Goal: Use online tool/utility: Utilize a website feature to perform a specific function

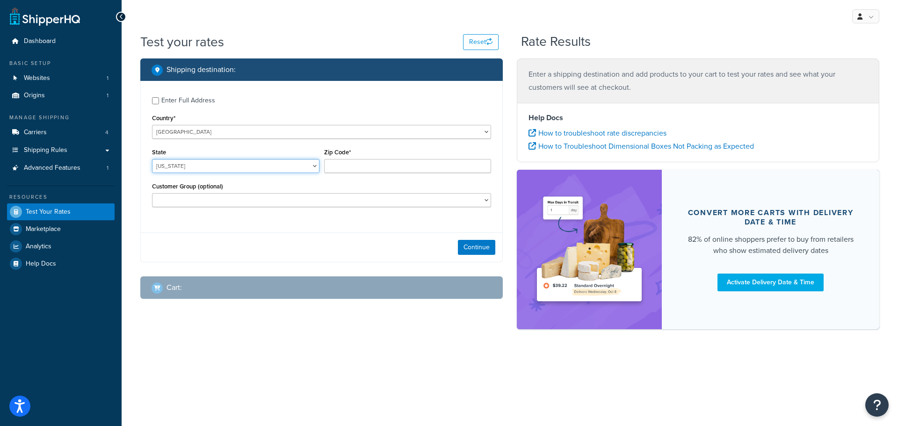
click at [196, 166] on select "[US_STATE] [US_STATE] [US_STATE] [US_STATE] [US_STATE] Armed Forces Americas Ar…" at bounding box center [235, 166] width 167 height 14
select select "ND"
click at [152, 159] on select "[US_STATE] [US_STATE] [US_STATE] [US_STATE] [US_STATE] Armed Forces Americas Ar…" at bounding box center [235, 166] width 167 height 14
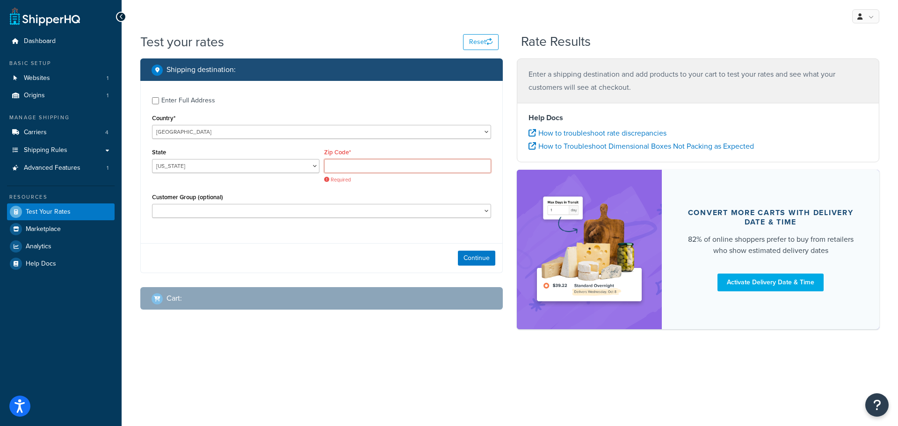
click at [354, 168] on input "Zip Code*" at bounding box center [407, 166] width 167 height 14
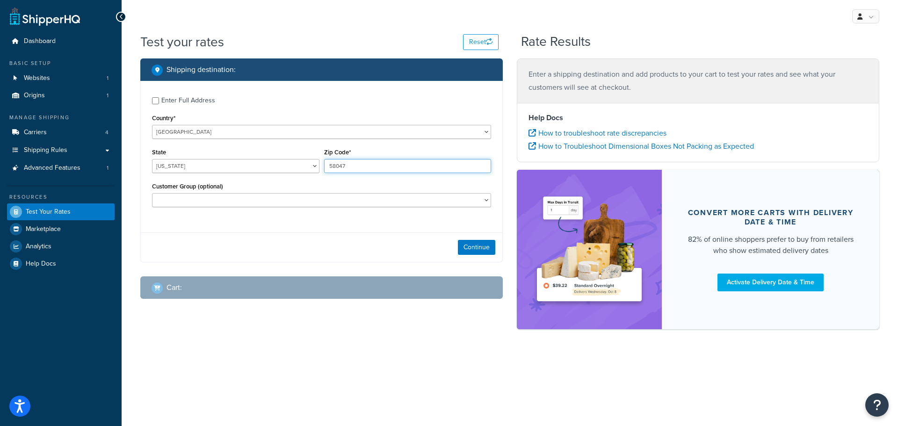
type input "58047"
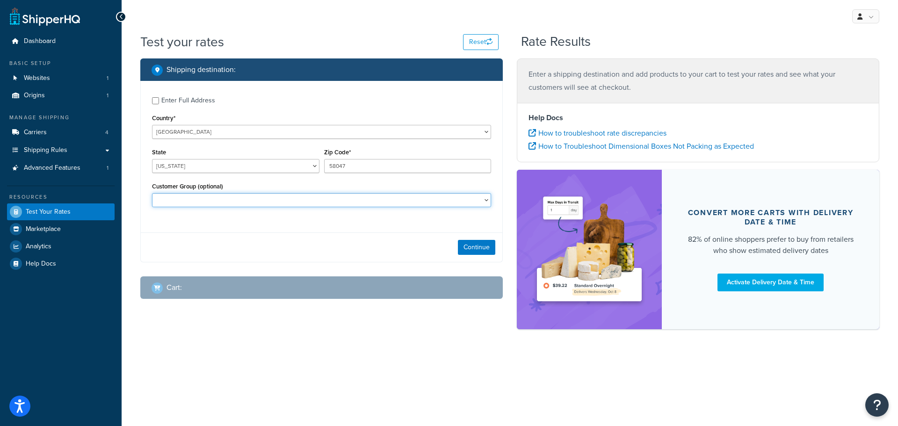
click at [450, 203] on select "Retail Wholesale" at bounding box center [321, 200] width 339 height 14
select select "Retail"
click at [152, 193] on select "Retail Wholesale" at bounding box center [321, 200] width 339 height 14
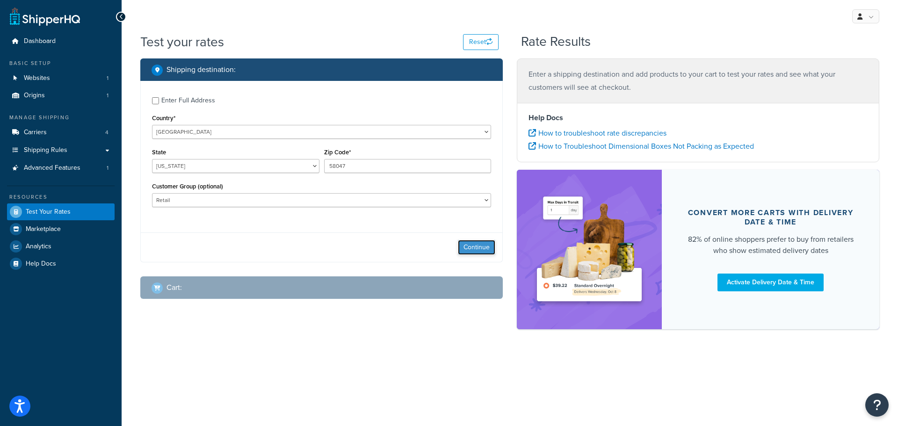
click at [479, 245] on button "Continue" at bounding box center [476, 247] width 37 height 15
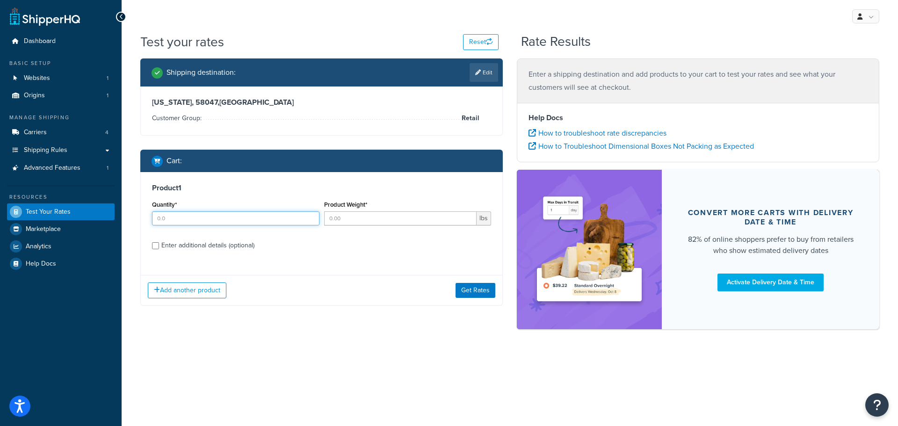
click at [198, 218] on input "Quantity*" at bounding box center [235, 218] width 167 height 14
type input "1"
click at [401, 218] on input "Product Weight*" at bounding box center [400, 218] width 153 height 14
type input "4"
click at [158, 244] on input "Enter additional details (optional)" at bounding box center [155, 245] width 7 height 7
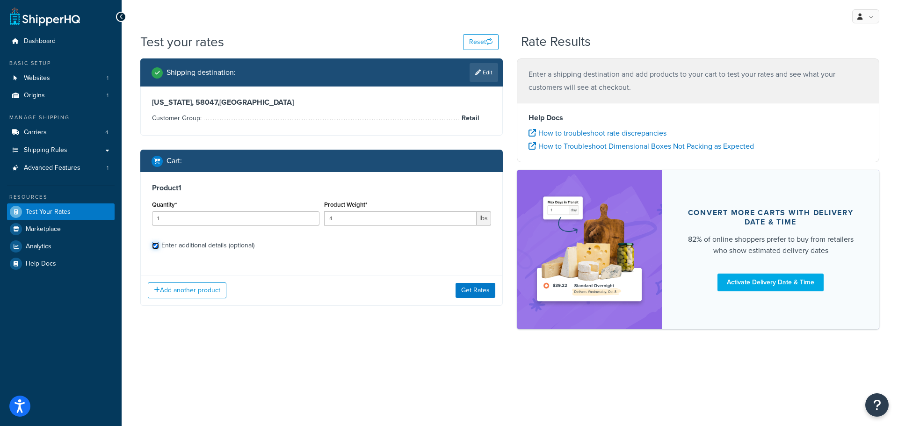
checkbox input "true"
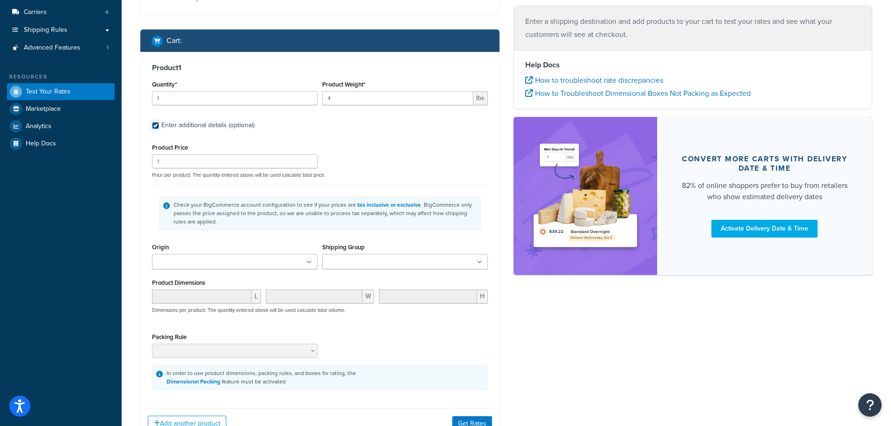
scroll to position [140, 0]
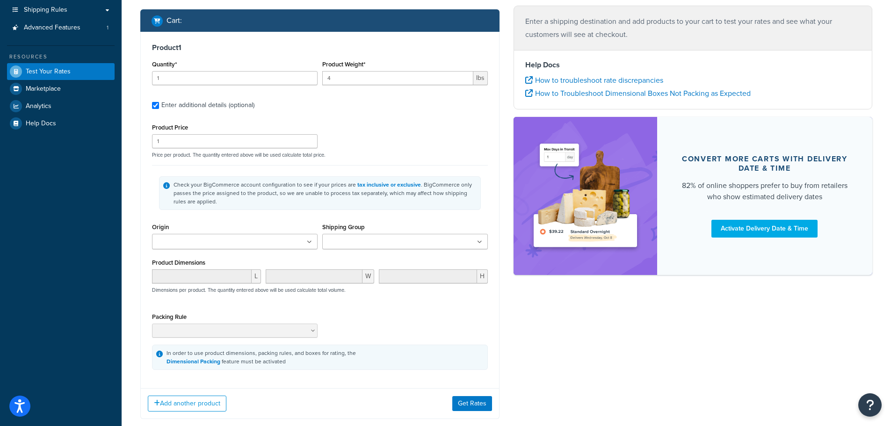
click at [305, 243] on ul at bounding box center [235, 241] width 166 height 15
click at [370, 233] on div "Shipping Group Double Magnum FreeShip Heavy Bottle Imperiale Magnum Prearrival …" at bounding box center [405, 235] width 166 height 29
click at [373, 247] on input "Shipping Group" at bounding box center [366, 242] width 83 height 10
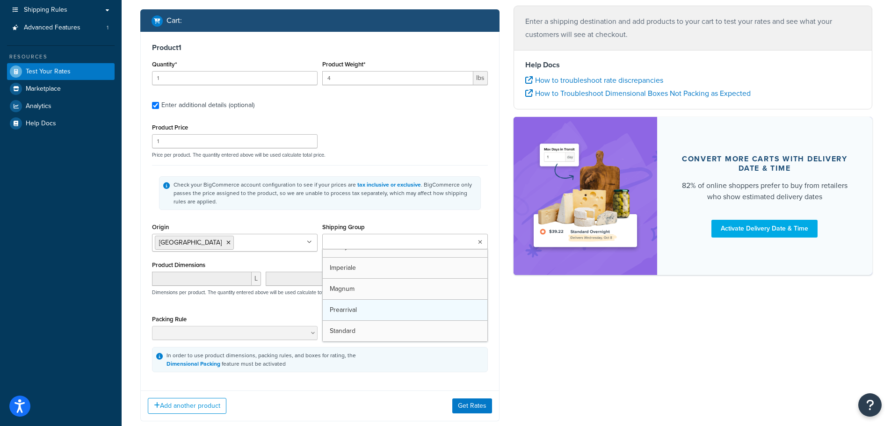
scroll to position [33, 0]
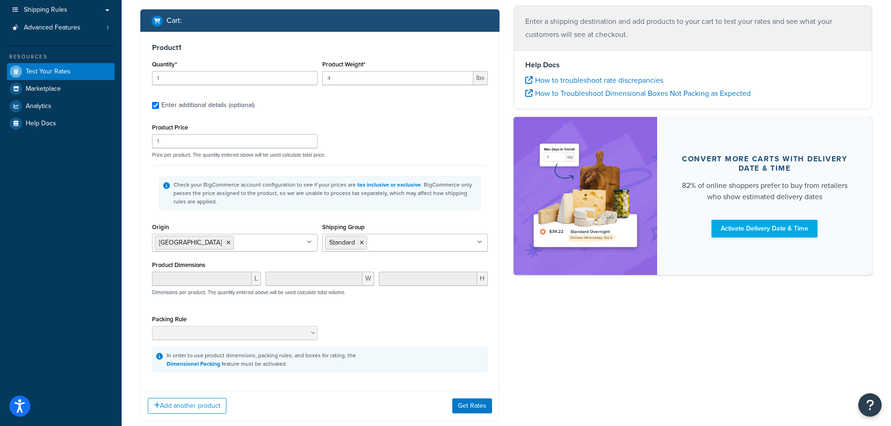
click at [187, 305] on div "L W H Dimensions per product. The quantity entered above will be used calculate…" at bounding box center [320, 289] width 341 height 34
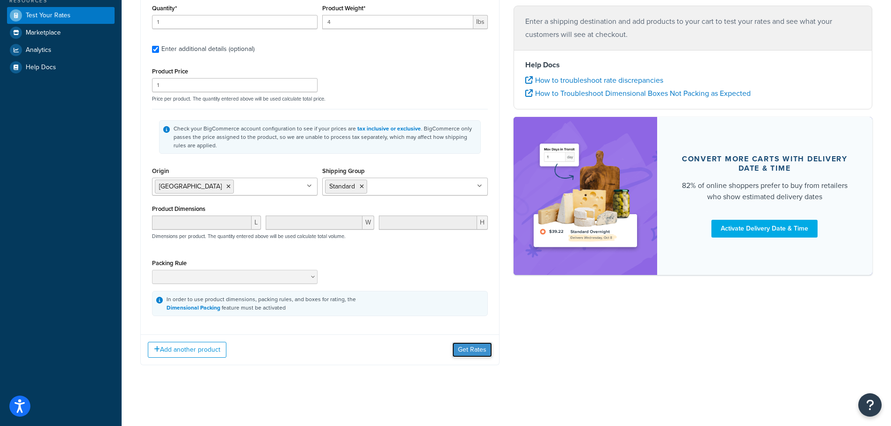
click at [482, 349] on button "Get Rates" at bounding box center [472, 349] width 40 height 15
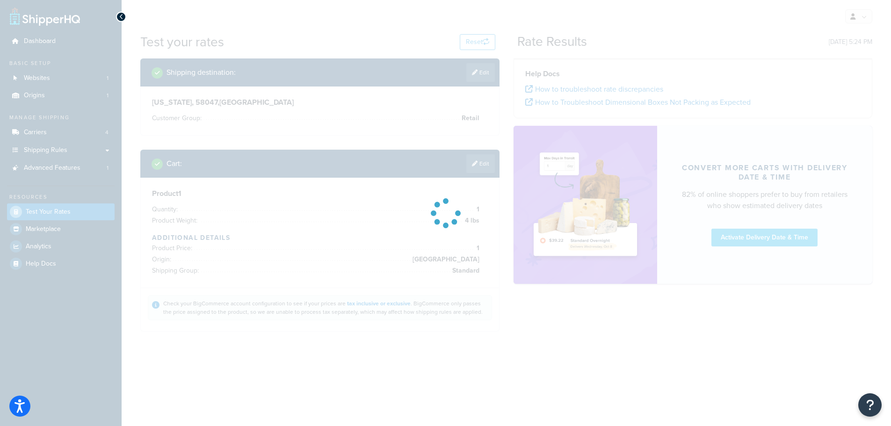
scroll to position [0, 0]
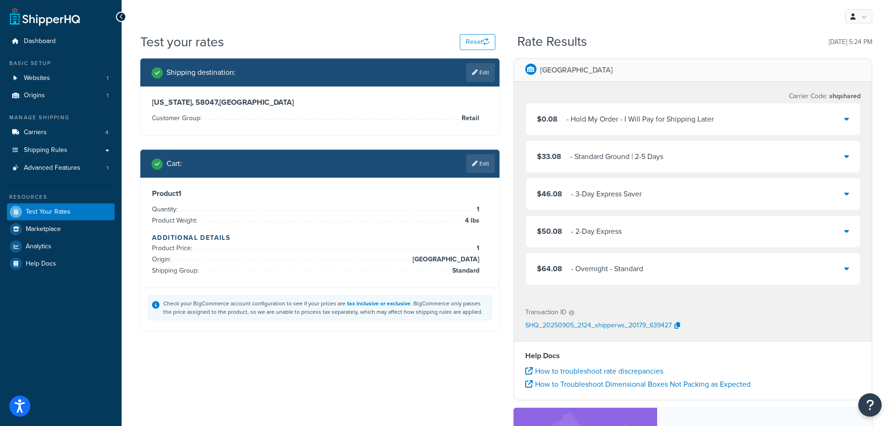
click at [848, 159] on icon at bounding box center [846, 155] width 5 height 7
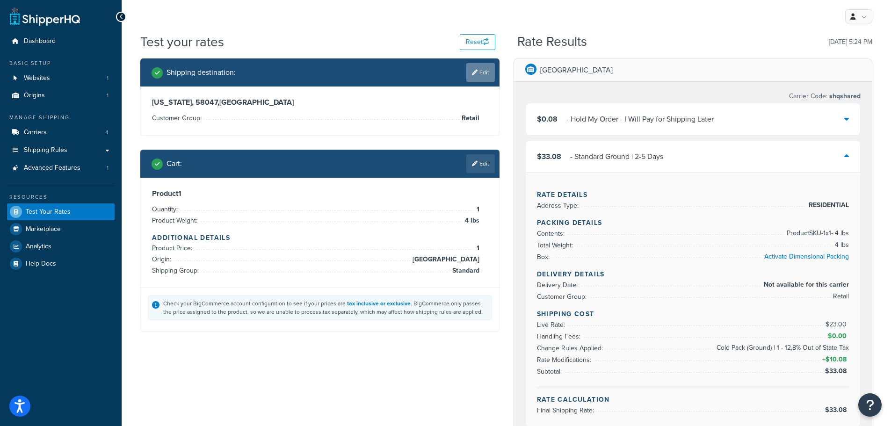
click at [478, 74] on link "Edit" at bounding box center [480, 72] width 29 height 19
select select "ND"
select select "Retail"
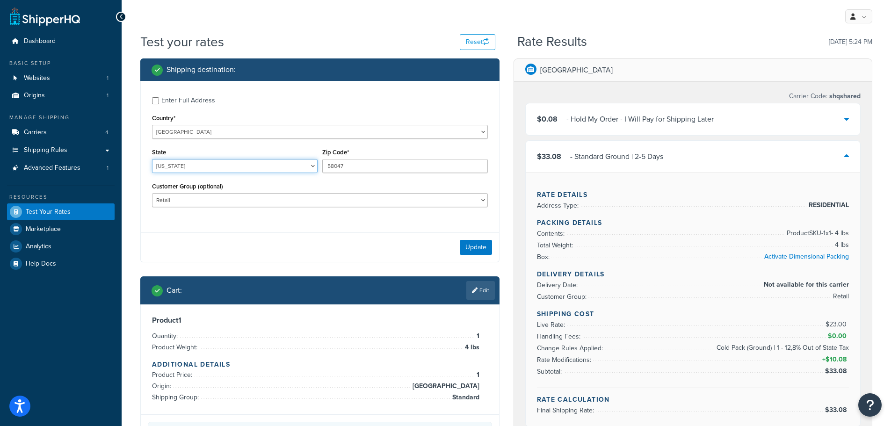
select select "CA"
click at [152, 159] on select "[US_STATE] [US_STATE] [US_STATE] [US_STATE] [US_STATE] Armed Forces Americas Ar…" at bounding box center [235, 166] width 166 height 14
type input "91354"
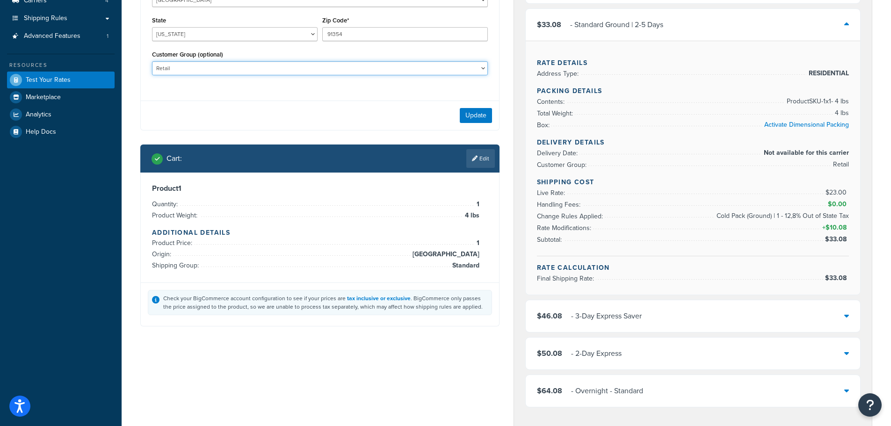
scroll to position [140, 0]
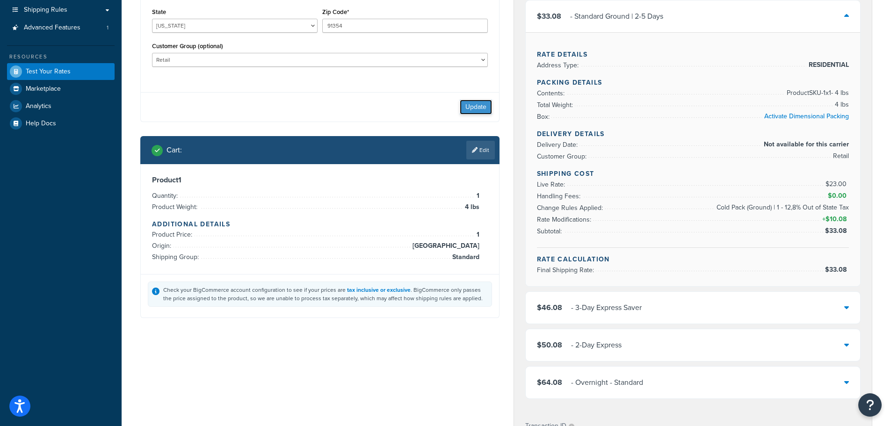
click at [469, 105] on button "Update" at bounding box center [476, 107] width 32 height 15
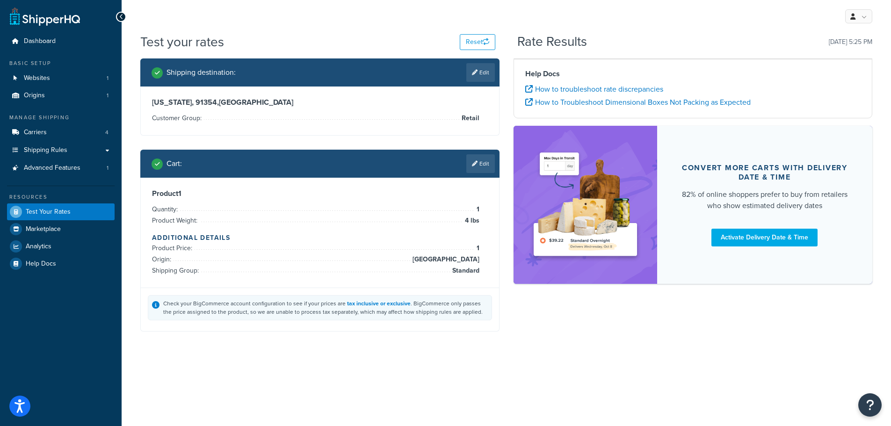
scroll to position [0, 0]
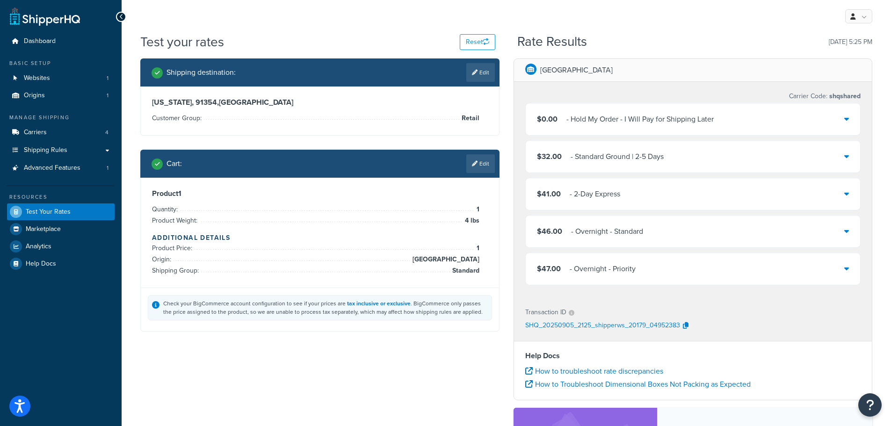
click at [846, 156] on icon at bounding box center [846, 155] width 5 height 7
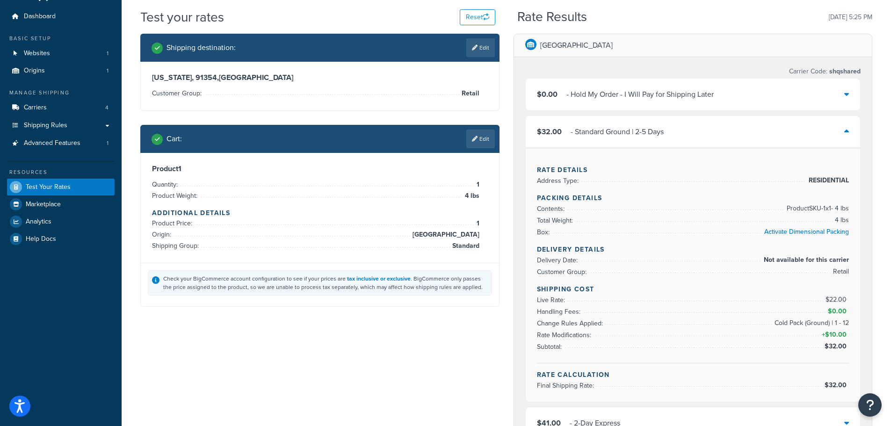
scroll to position [47, 0]
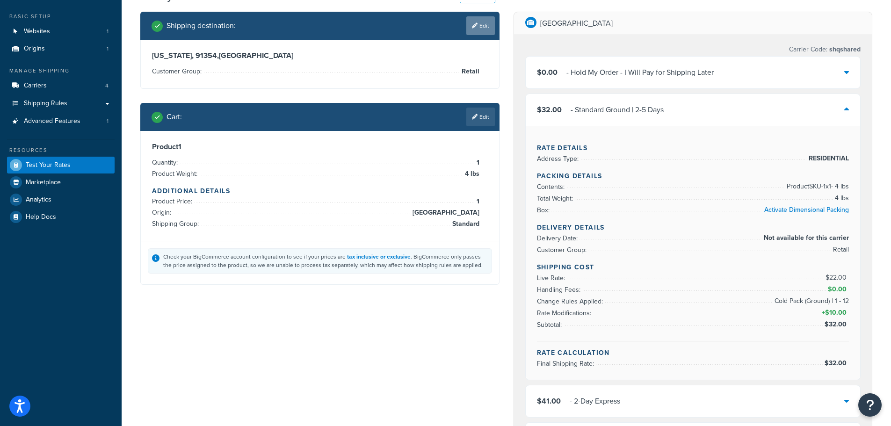
click at [479, 27] on link "Edit" at bounding box center [480, 25] width 29 height 19
select select "CA"
select select "Retail"
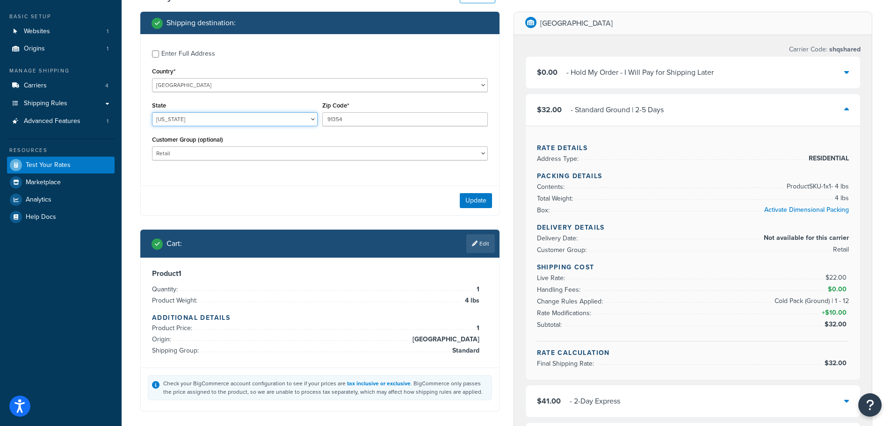
click at [195, 118] on select "[US_STATE] [US_STATE] [US_STATE] [US_STATE] [US_STATE] Armed Forces Americas Ar…" at bounding box center [235, 119] width 166 height 14
select select "ND"
click at [152, 112] on select "[US_STATE] [US_STATE] [US_STATE] [US_STATE] [US_STATE] Armed Forces Americas Ar…" at bounding box center [235, 119] width 166 height 14
drag, startPoint x: 356, startPoint y: 118, endPoint x: 305, endPoint y: 118, distance: 51.0
click at [305, 118] on div "State [US_STATE] [US_STATE] [US_STATE] [US_STATE] [US_STATE] Armed Forces Ameri…" at bounding box center [320, 116] width 341 height 34
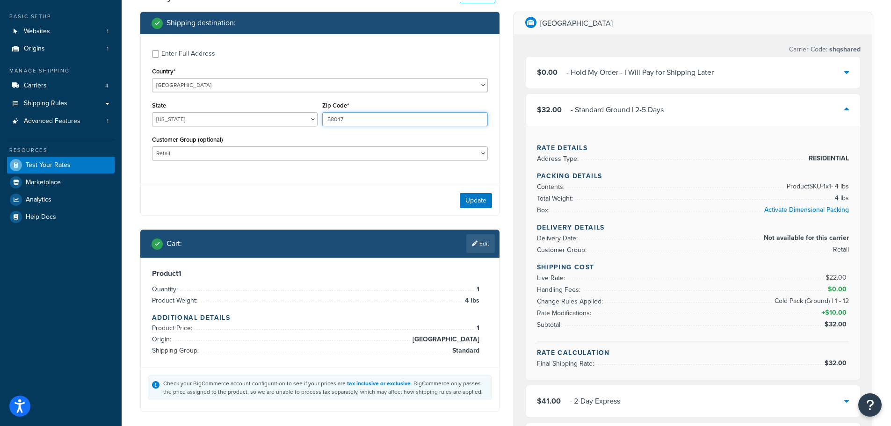
type input "58047"
click at [476, 201] on button "Update" at bounding box center [476, 200] width 32 height 15
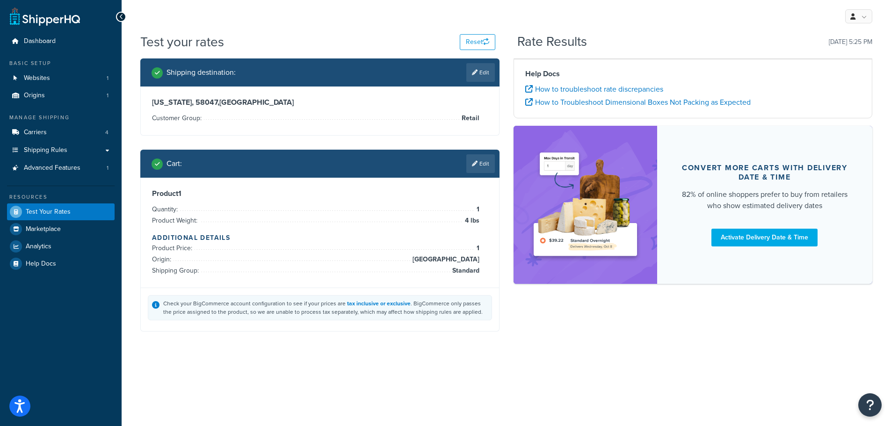
scroll to position [0, 0]
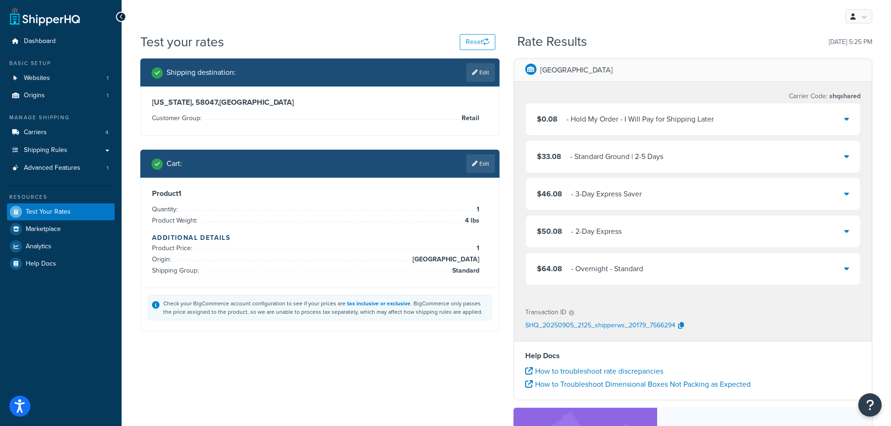
click at [843, 160] on div "$33.08 - Standard Ground | 2-5 Days" at bounding box center [693, 157] width 335 height 32
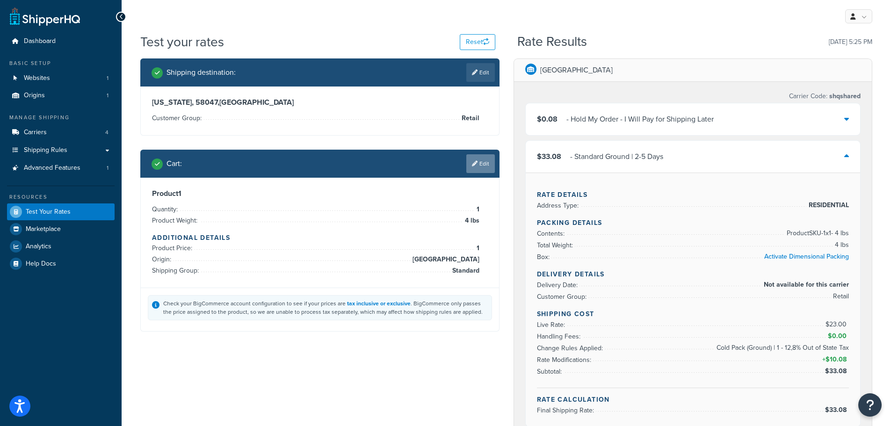
click at [479, 168] on link "Edit" at bounding box center [480, 163] width 29 height 19
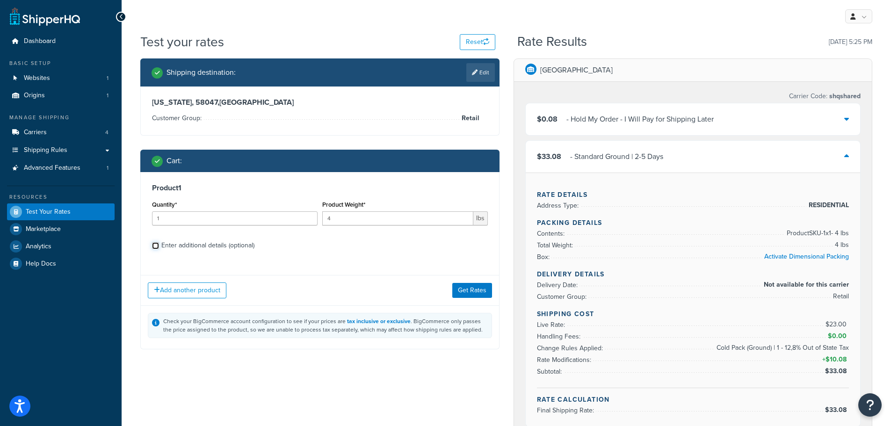
click at [157, 246] on input "Enter additional details (optional)" at bounding box center [155, 245] width 7 height 7
checkbox input "true"
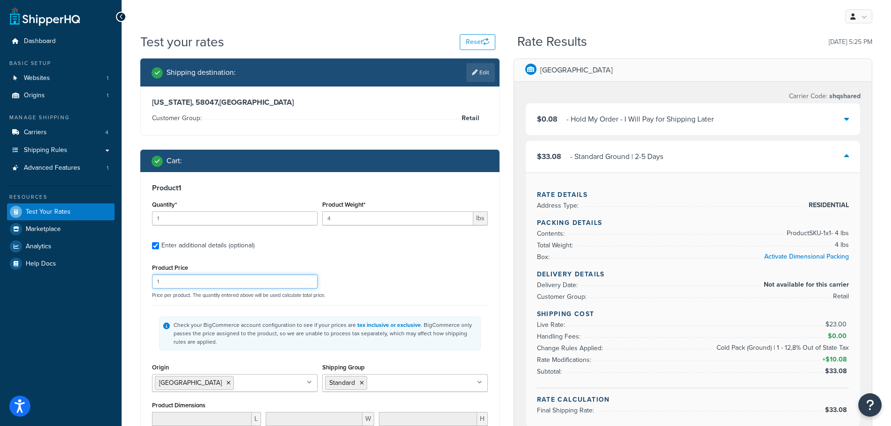
click at [191, 279] on input "1" at bounding box center [235, 282] width 166 height 14
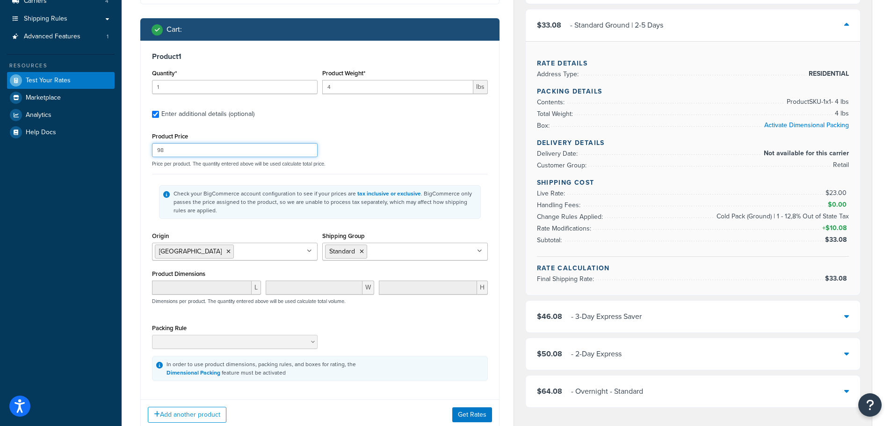
scroll to position [140, 0]
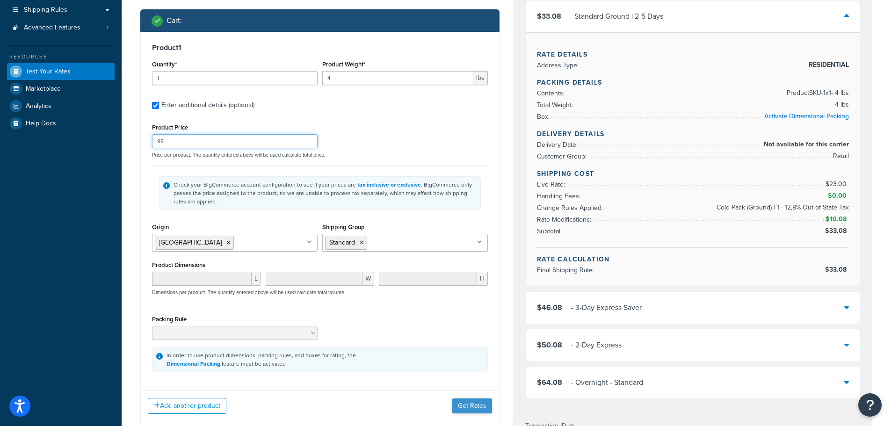
type input "98"
click at [471, 404] on button "Get Rates" at bounding box center [472, 406] width 40 height 15
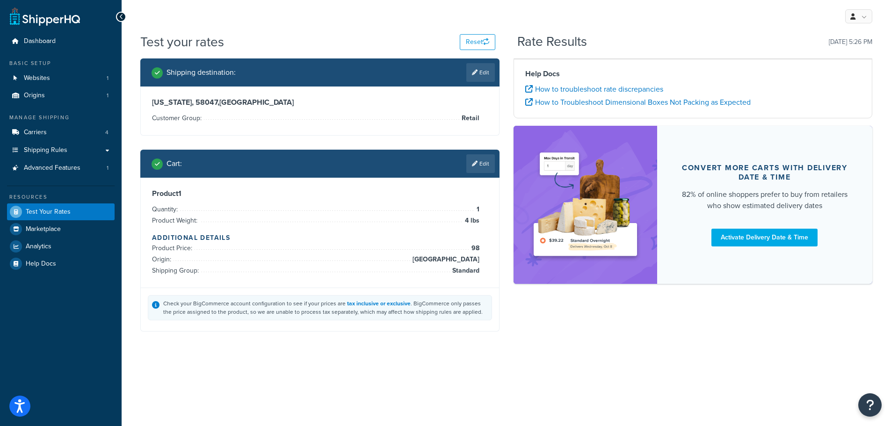
scroll to position [0, 0]
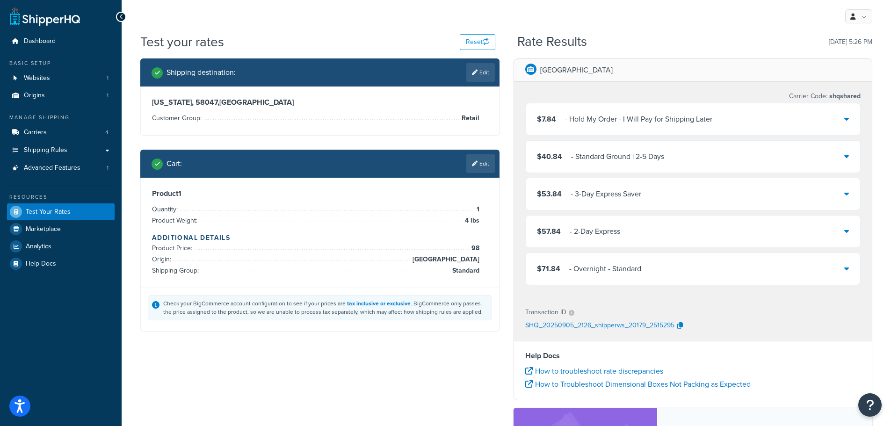
click at [845, 156] on icon at bounding box center [846, 155] width 5 height 7
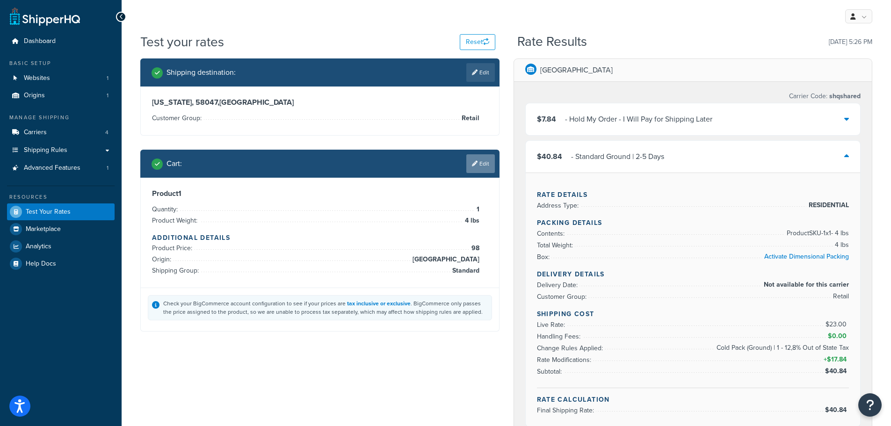
click at [475, 167] on link "Edit" at bounding box center [480, 163] width 29 height 19
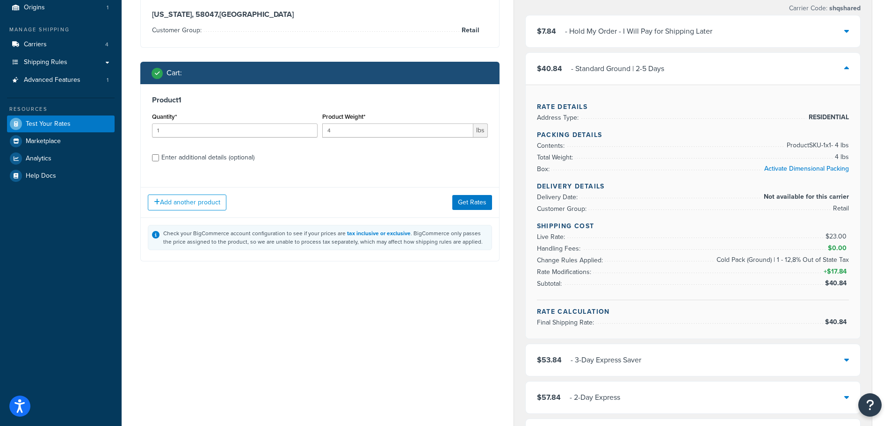
scroll to position [94, 0]
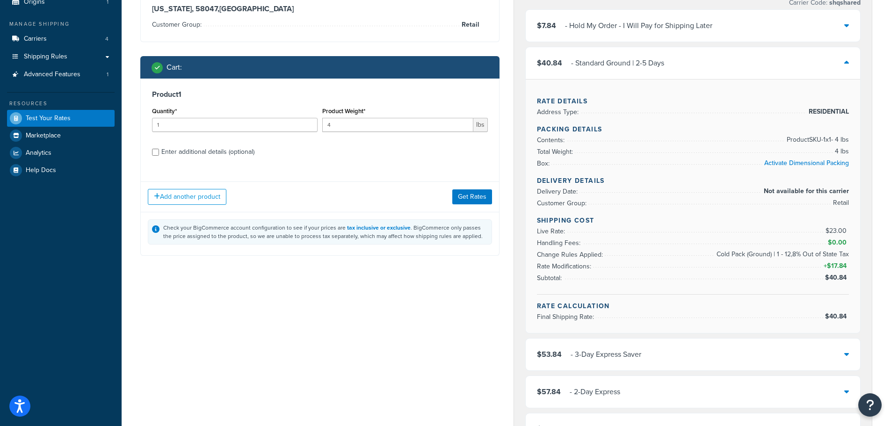
click at [190, 150] on div "Enter additional details (optional)" at bounding box center [207, 151] width 93 height 13
click at [159, 150] on input "Enter additional details (optional)" at bounding box center [155, 152] width 7 height 7
checkbox input "true"
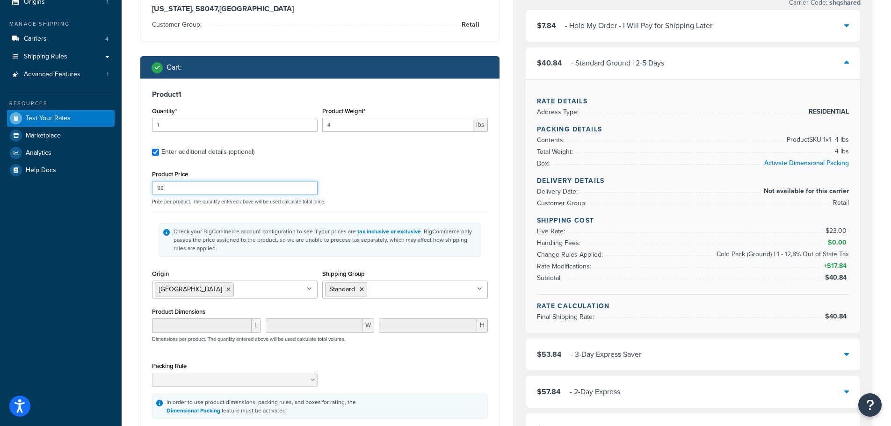
drag, startPoint x: 193, startPoint y: 188, endPoint x: 151, endPoint y: 188, distance: 42.1
click at [151, 188] on div "Product Price 98" at bounding box center [235, 181] width 170 height 27
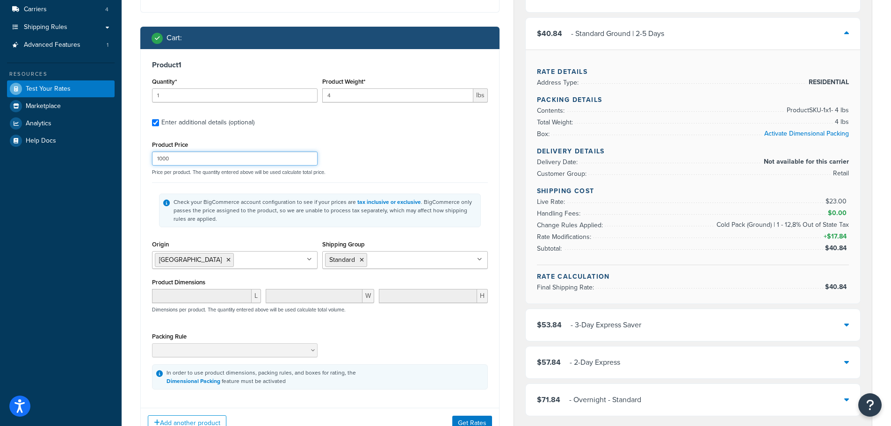
scroll to position [234, 0]
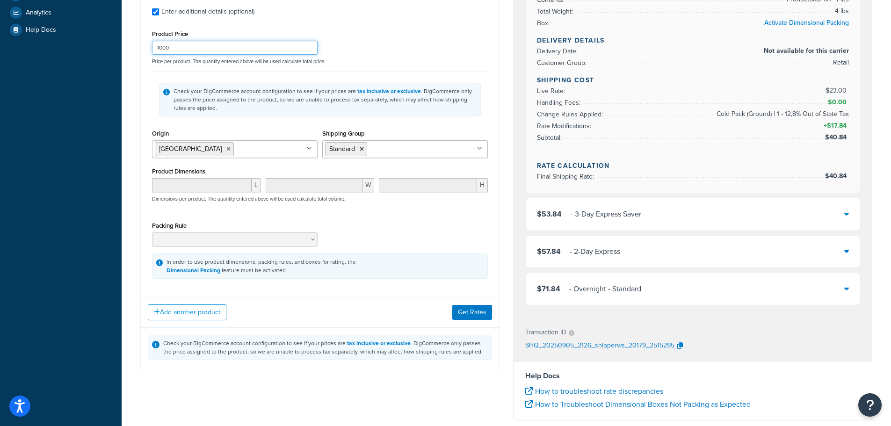
type input "1000"
click at [424, 234] on div "Packing Rule" at bounding box center [320, 236] width 341 height 34
click at [480, 313] on button "Get Rates" at bounding box center [472, 312] width 40 height 15
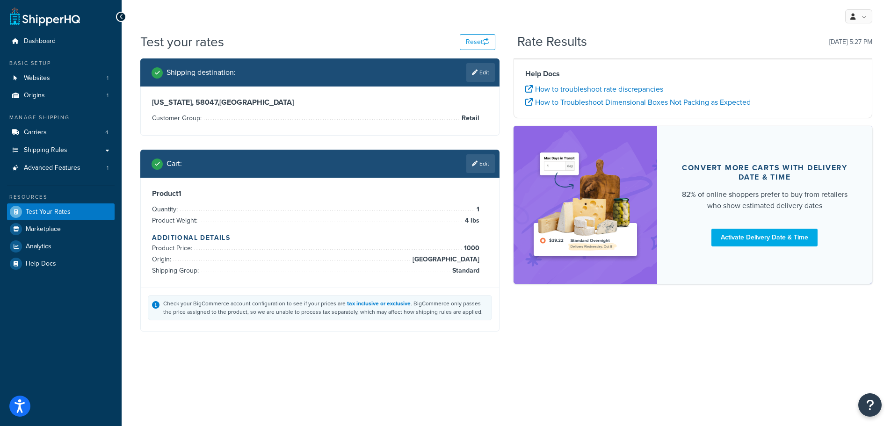
scroll to position [0, 0]
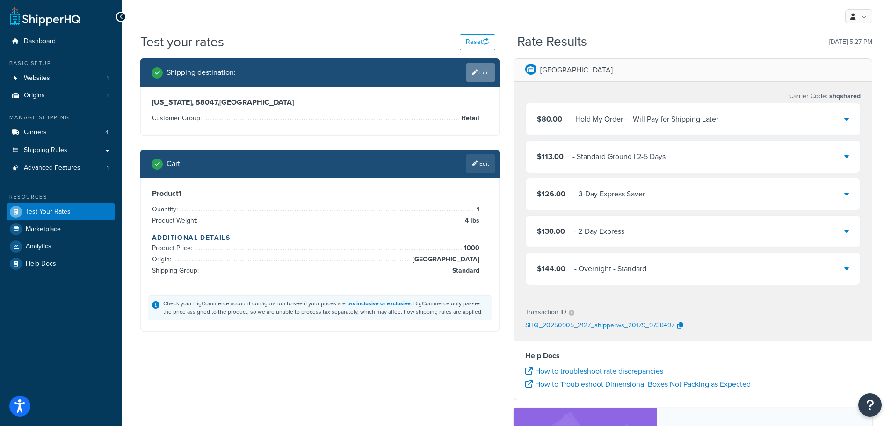
click at [475, 73] on icon at bounding box center [475, 73] width 6 height 6
select select "ND"
select select "Retail"
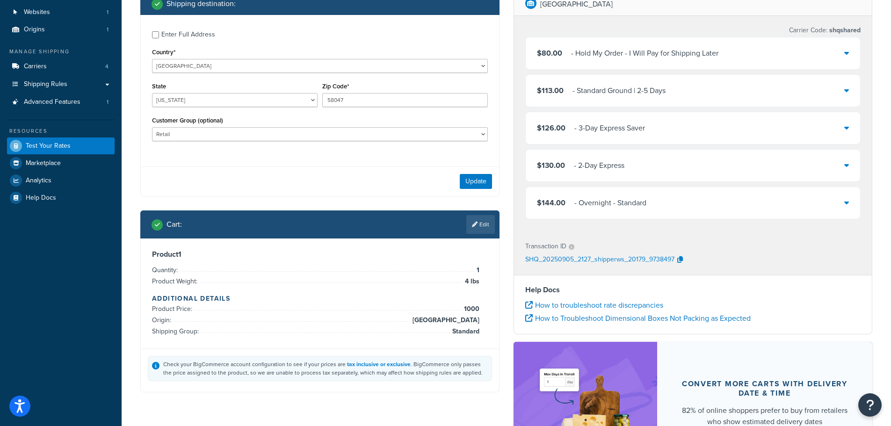
scroll to position [94, 0]
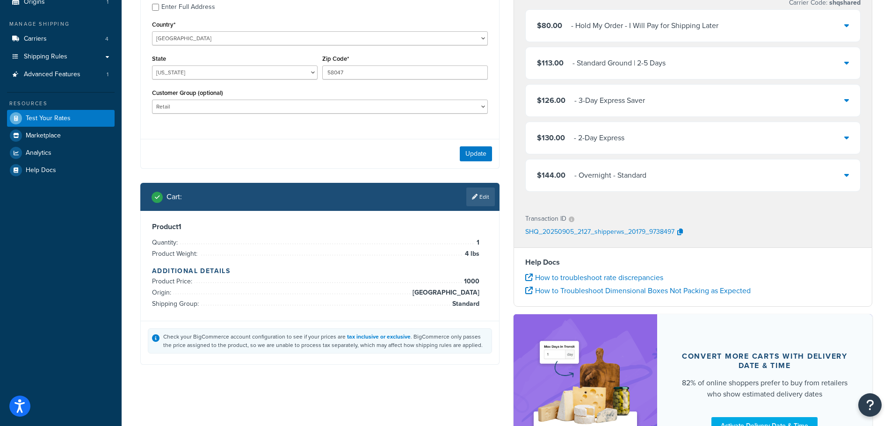
click at [851, 63] on div "$113.00 - Standard Ground | 2-5 Days" at bounding box center [693, 63] width 335 height 32
